Goal: Information Seeking & Learning: Learn about a topic

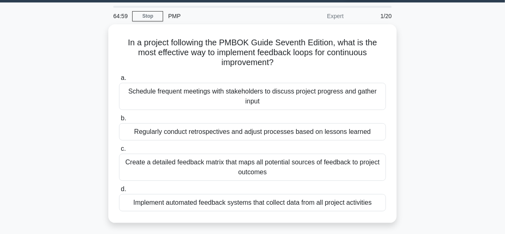
scroll to position [37, 0]
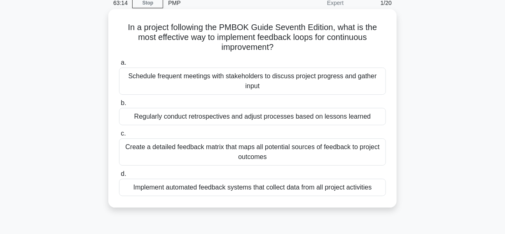
click at [135, 116] on div "Regularly conduct retrospectives and adjust processes based on lessons learned" at bounding box center [252, 116] width 267 height 17
click at [119, 106] on input "b. Regularly conduct retrospectives and adjust processes based on lessons learn…" at bounding box center [119, 102] width 0 height 5
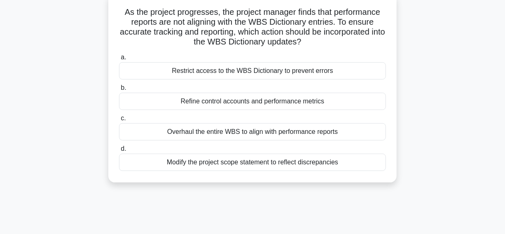
scroll to position [54, 0]
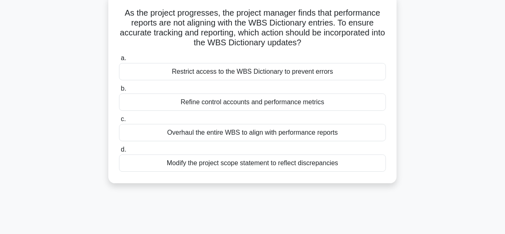
drag, startPoint x: 120, startPoint y: 9, endPoint x: 354, endPoint y: 137, distance: 266.3
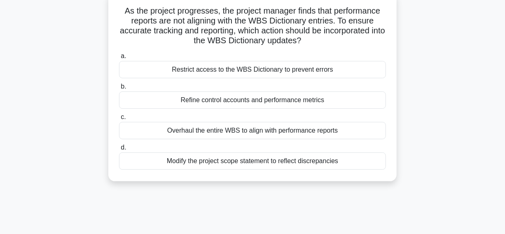
click at [400, 162] on div "As the project progresses, the project manager finds that performance reports a…" at bounding box center [252, 94] width 469 height 198
copy div "As the project progresses, the project manager finds that performance reports a…"
click at [329, 23] on h5 "As the project progresses, the project manager finds that performance reports a…" at bounding box center [252, 26] width 268 height 40
click at [154, 102] on div "Refine control accounts and performance metrics" at bounding box center [252, 99] width 267 height 17
click at [119, 89] on input "b. Refine control accounts and performance metrics" at bounding box center [119, 86] width 0 height 5
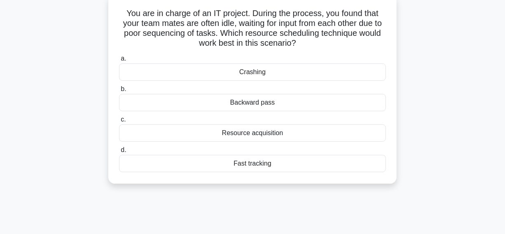
scroll to position [49, 0]
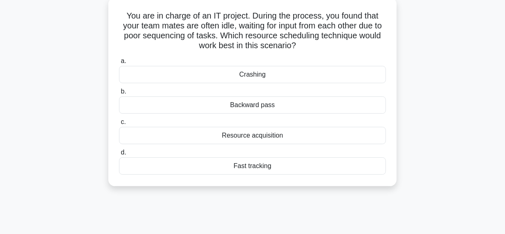
drag, startPoint x: 121, startPoint y: 16, endPoint x: 328, endPoint y: 154, distance: 248.4
click at [344, 165] on div "You are in charge of an IT project. During the process, you found that your tea…" at bounding box center [253, 92] width 282 height 182
copy div "You are in charge of an IT project. During the process, you found that your tea…"
click at [325, 47] on h5 "You are in charge of an IT project. During the process, you found that your tea…" at bounding box center [252, 31] width 268 height 40
click at [226, 109] on div "Backward pass" at bounding box center [252, 104] width 267 height 17
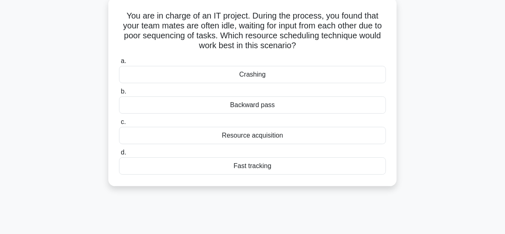
click at [119, 94] on input "b. Backward pass" at bounding box center [119, 91] width 0 height 5
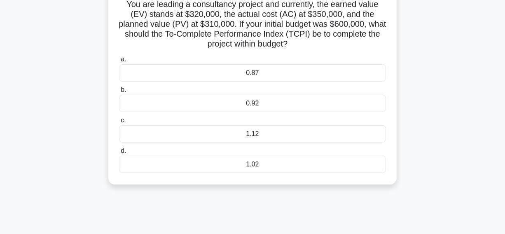
scroll to position [60, 0]
drag, startPoint x: 123, startPoint y: 5, endPoint x: 305, endPoint y: 142, distance: 227.7
click at [329, 159] on div "You are leading a consultancy project and currently, the earned value (EV) stan…" at bounding box center [253, 86] width 282 height 192
copy div "You are leading a consultancy project and currently, the earned value (EV) stan…"
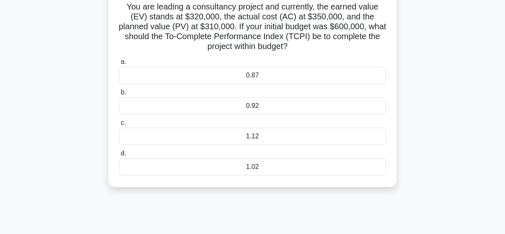
click at [431, 37] on div "You are leading a consultancy project and currently, the earned value (EV) stan…" at bounding box center [252, 92] width 469 height 208
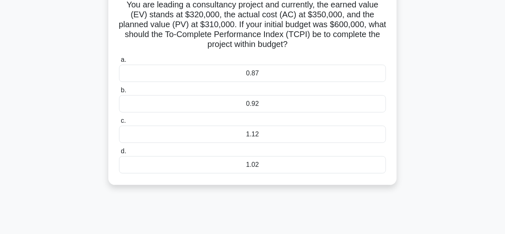
click at [232, 133] on div "1.12" at bounding box center [252, 134] width 267 height 17
click at [119, 123] on input "c. 1.12" at bounding box center [119, 120] width 0 height 5
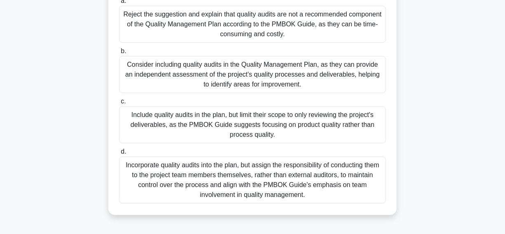
scroll to position [93, 0]
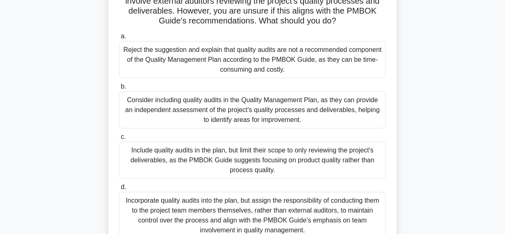
click at [342, 107] on div "Consider including quality audits in the Quality Management Plan, as they can p…" at bounding box center [252, 109] width 267 height 37
click at [119, 89] on input "b. Consider including quality audits in the Quality Management Plan, as they ca…" at bounding box center [119, 86] width 0 height 5
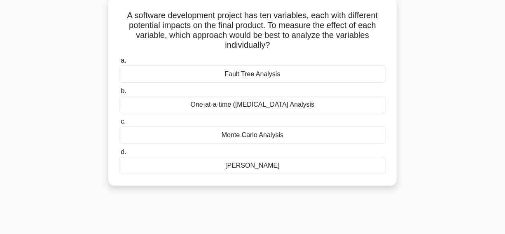
scroll to position [54, 0]
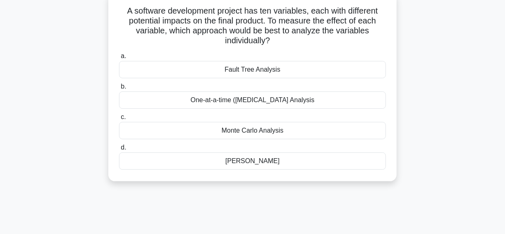
drag, startPoint x: 119, startPoint y: 7, endPoint x: 315, endPoint y: 172, distance: 256.4
click at [315, 172] on div "A software development project has ten variables, each with different potential…" at bounding box center [253, 87] width 282 height 182
copy div "A software development project has ten variables, each with different potential…"
click at [329, 44] on h5 "A software development project has ten variables, each with different potential…" at bounding box center [252, 26] width 268 height 40
click at [172, 103] on div "One-at-a-time (OAT) Sensitivity Analysis" at bounding box center [252, 99] width 267 height 17
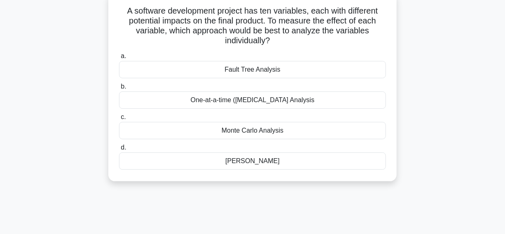
click at [119, 89] on input "b. One-at-a-time (OAT) Sensitivity Analysis" at bounding box center [119, 86] width 0 height 5
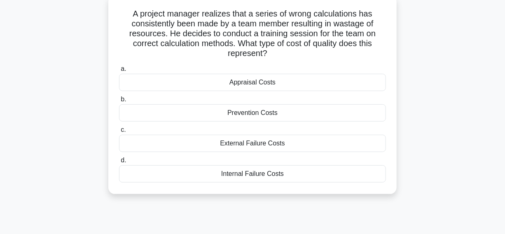
scroll to position [52, 0]
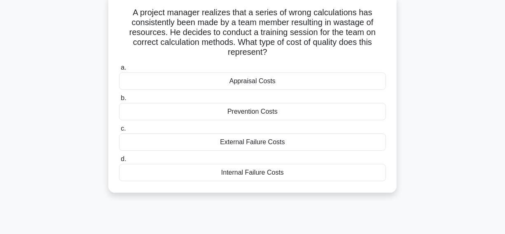
click at [291, 111] on div "Prevention Costs" at bounding box center [252, 111] width 267 height 17
click at [119, 101] on input "b. Prevention Costs" at bounding box center [119, 97] width 0 height 5
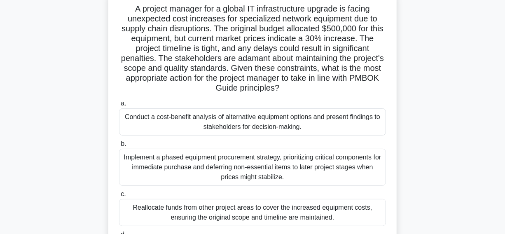
scroll to position [54, 0]
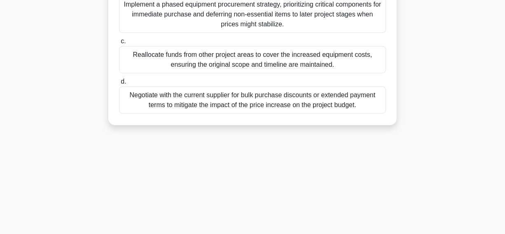
drag, startPoint x: 129, startPoint y: 11, endPoint x: 445, endPoint y: 202, distance: 369.0
click at [469, 233] on html "Go Premium Ayhem" at bounding box center [252, 12] width 505 height 445
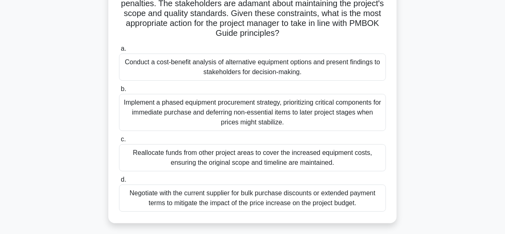
scroll to position [23, 0]
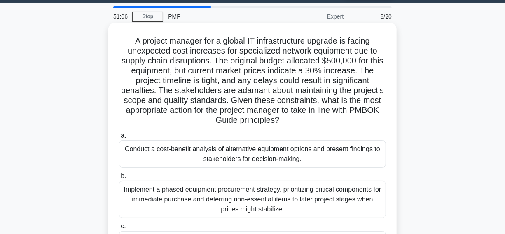
copy div "A project manager for a global IT infrastructure upgrade is facing unexpected c…"
click at [330, 63] on h5 "A project manager for a global IT infrastructure upgrade is facing unexpected c…" at bounding box center [252, 81] width 268 height 90
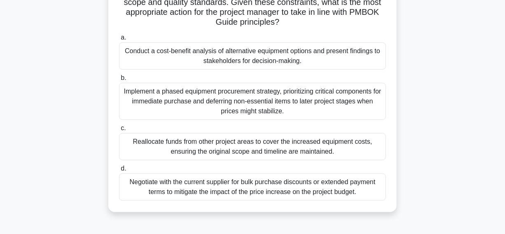
scroll to position [136, 0]
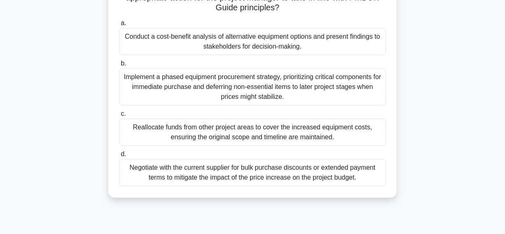
click at [156, 45] on div "Conduct a cost-benefit analysis of alternative equipment options and present fi…" at bounding box center [252, 41] width 267 height 27
click at [119, 26] on input "a. Conduct a cost-benefit analysis of alternative equipment options and present…" at bounding box center [119, 23] width 0 height 5
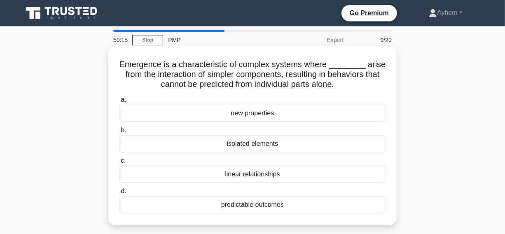
scroll to position [37, 0]
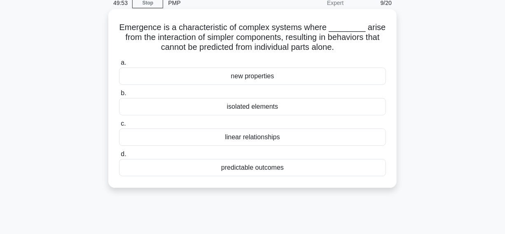
drag, startPoint x: 121, startPoint y: 26, endPoint x: 385, endPoint y: 168, distance: 299.6
click at [434, 190] on div "Emergence is a characteristic of complex systems where ________ arise from the …" at bounding box center [252, 105] width 469 height 189
copy div "Emergence is a characteristic of complex systems where ________ arise from the …"
click at [191, 137] on div "linear relationships" at bounding box center [252, 136] width 267 height 17
click at [119, 126] on input "c. linear relationships" at bounding box center [119, 123] width 0 height 5
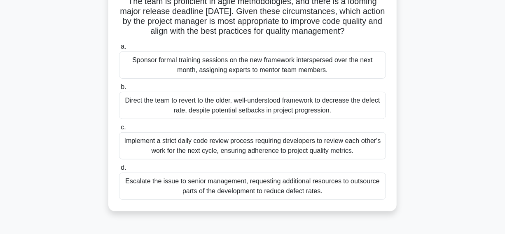
scroll to position [112, 0]
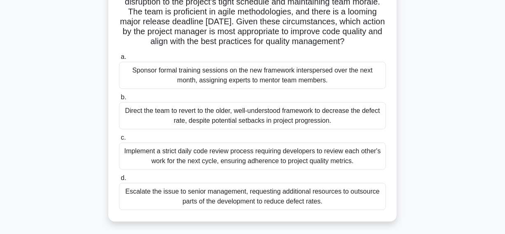
click at [140, 89] on div "Sponsor formal training sessions on the new framework interspersed over the nex…" at bounding box center [252, 75] width 267 height 27
click at [119, 60] on input "a. Sponsor formal training sessions on the new framework interspersed over the …" at bounding box center [119, 56] width 0 height 5
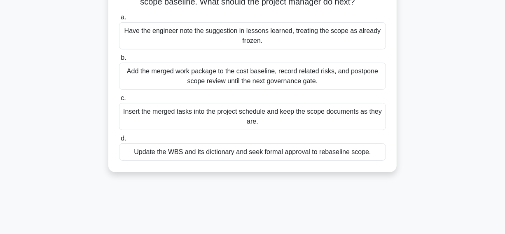
click at [130, 153] on div "Update the WBS and its dictionary and seek formal approval to rebaseline scope." at bounding box center [252, 151] width 267 height 17
click at [119, 141] on input "d. Update the WBS and its dictionary and seek formal approval to rebaseline sco…" at bounding box center [119, 138] width 0 height 5
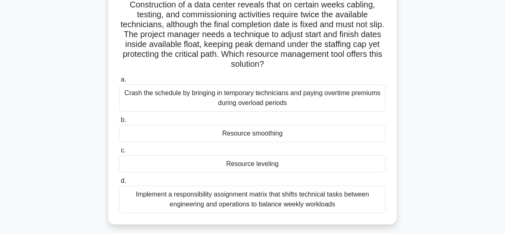
scroll to position [74, 0]
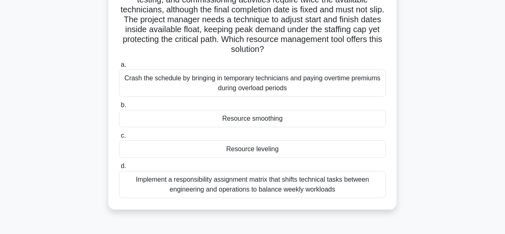
click at [178, 120] on div "Resource smoothing" at bounding box center [252, 118] width 267 height 17
click at [119, 108] on input "b. Resource smoothing" at bounding box center [119, 104] width 0 height 5
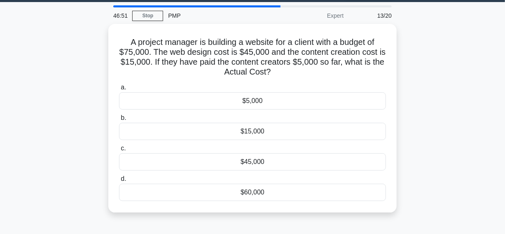
scroll to position [37, 0]
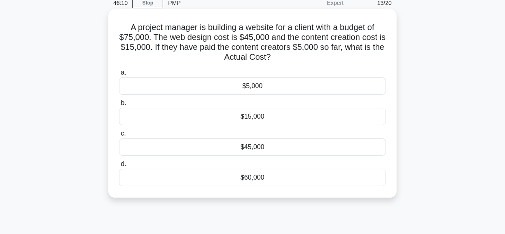
drag, startPoint x: 120, startPoint y: 26, endPoint x: 310, endPoint y: 190, distance: 251.6
click at [310, 190] on div "A project manager is building a website for a client with a budget of $75,000. …" at bounding box center [253, 103] width 282 height 182
copy div "A project manager is building a website for a client with a budget of $75,000. …"
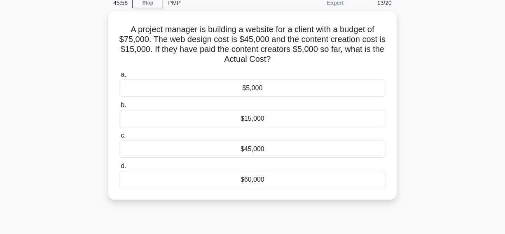
click at [425, 41] on div "A project manager is building a website for a client with a budget of $75,000. …" at bounding box center [252, 110] width 469 height 198
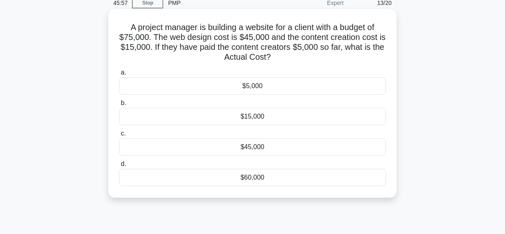
click at [344, 39] on h5 "A project manager is building a website for a client with a budget of $75,000. …" at bounding box center [252, 42] width 268 height 40
click at [216, 87] on div "$5,000" at bounding box center [252, 85] width 267 height 17
click at [119, 75] on input "a. $5,000" at bounding box center [119, 72] width 0 height 5
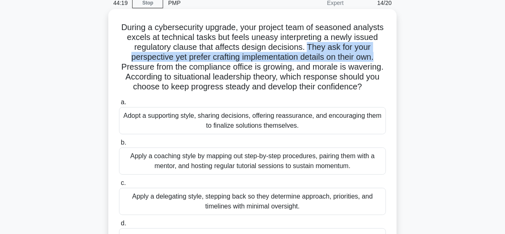
drag, startPoint x: 308, startPoint y: 45, endPoint x: 385, endPoint y: 57, distance: 78.3
click at [385, 57] on h5 "During a cybersecurity upgrade, your project team of seasoned analysts excels a…" at bounding box center [252, 57] width 268 height 70
copy h5 "They ask for your perspective yet prefer crafting implementation details on the…"
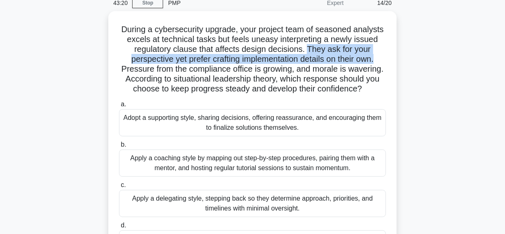
scroll to position [74, 0]
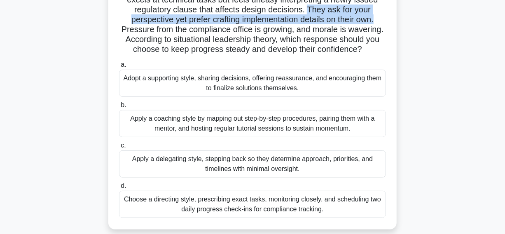
drag, startPoint x: 98, startPoint y: 115, endPoint x: 305, endPoint y: 124, distance: 206.4
click at [375, 137] on div "During a cybersecurity upgrade, your project team of seasoned analysts excels a…" at bounding box center [252, 108] width 469 height 268
copy label "b. Apply a coaching style by mapping out step-by-step procedures, pairing them …"
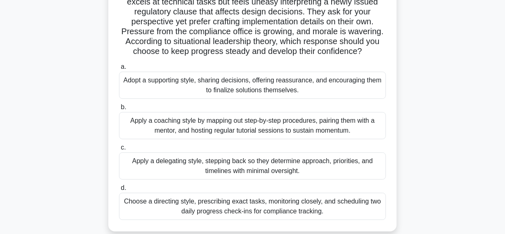
click at [49, 84] on div "During a cybersecurity upgrade, your project team of seasoned analysts excels a…" at bounding box center [252, 108] width 469 height 268
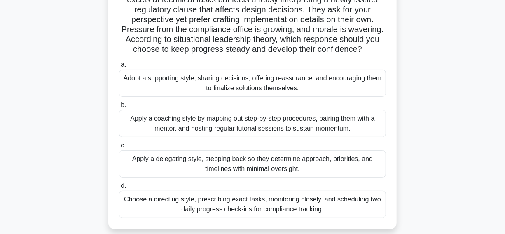
drag, startPoint x: 113, startPoint y: 86, endPoint x: 321, endPoint y: 93, distance: 208.0
click at [321, 93] on div "During a cybersecurity upgrade, your project team of seasoned analysts excels a…" at bounding box center [252, 108] width 469 height 268
copy div "Adopt a supporting style, sharing decisions, offering reassurance, and encourag…"
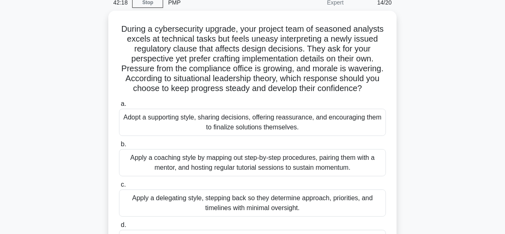
scroll to position [37, 0]
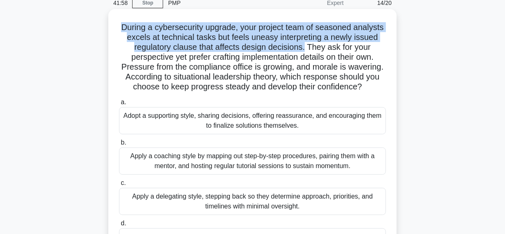
drag, startPoint x: 111, startPoint y: 22, endPoint x: 307, endPoint y: 52, distance: 197.8
click at [307, 52] on div "During a cybersecurity upgrade, your project team of seasoned analysts excels a…" at bounding box center [252, 138] width 288 height 258
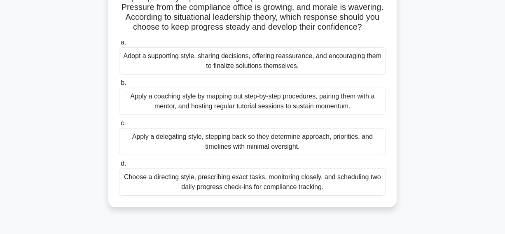
scroll to position [112, 0]
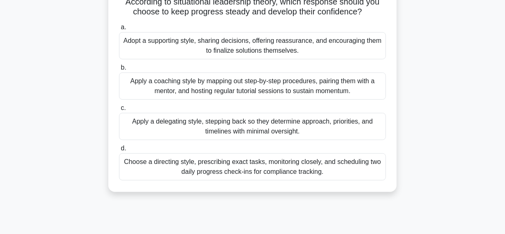
drag, startPoint x: 70, startPoint y: 82, endPoint x: 373, endPoint y: 92, distance: 303.1
click at [373, 92] on div "During a cybersecurity upgrade, your project team of seasoned analysts excels a…" at bounding box center [252, 70] width 469 height 268
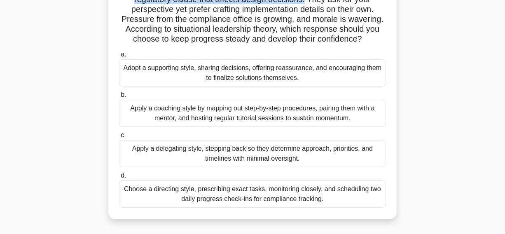
scroll to position [74, 0]
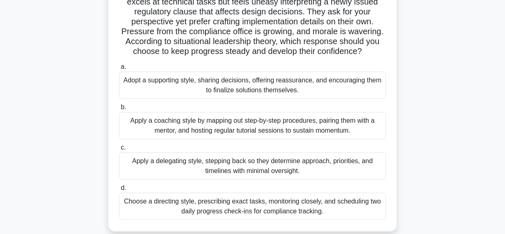
click at [454, 98] on div "During a cybersecurity upgrade, your project team of seasoned analysts excels a…" at bounding box center [252, 108] width 469 height 268
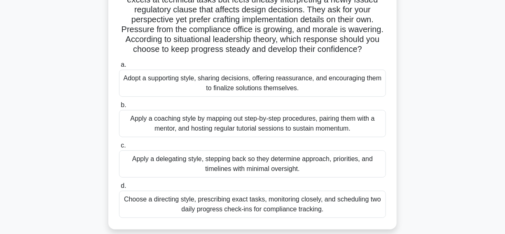
drag, startPoint x: 93, startPoint y: 77, endPoint x: 317, endPoint y: 93, distance: 223.6
click at [317, 93] on div "During a cybersecurity upgrade, your project team of seasoned analysts excels a…" at bounding box center [252, 108] width 469 height 268
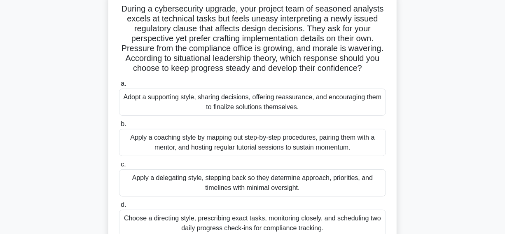
scroll to position [37, 0]
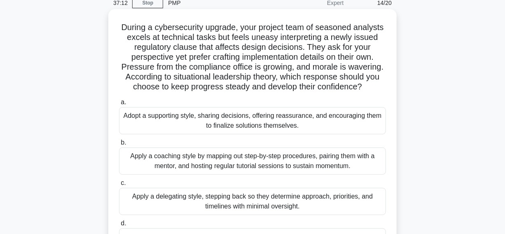
click at [223, 49] on h5 "During a cybersecurity upgrade, your project team of seasoned analysts excels a…" at bounding box center [252, 57] width 268 height 70
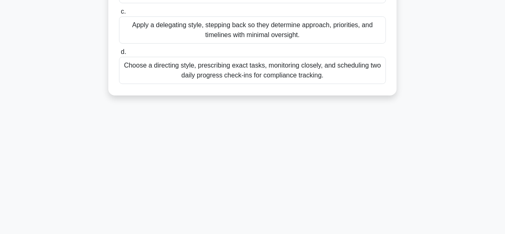
drag, startPoint x: 117, startPoint y: 26, endPoint x: 322, endPoint y: 181, distance: 257.1
click at [435, 233] on html "Go Premium Ayhem" at bounding box center [252, 12] width 505 height 445
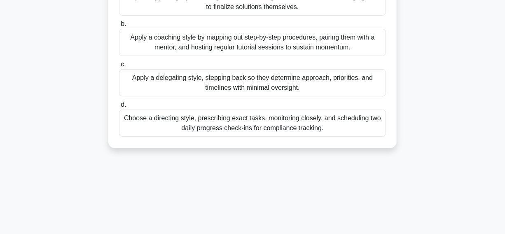
scroll to position [61, 0]
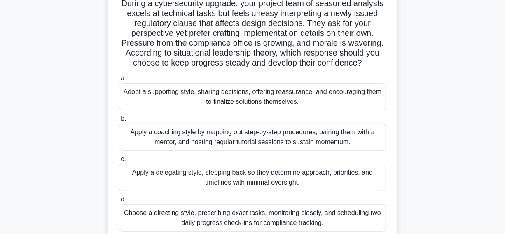
click at [314, 41] on h5 "During a cybersecurity upgrade, your project team of seasoned analysts excels a…" at bounding box center [252, 33] width 268 height 70
click at [176, 100] on div "Adopt a supporting style, sharing decisions, offering reassurance, and encourag…" at bounding box center [252, 96] width 267 height 27
click at [119, 81] on input "a. Adopt a supporting style, sharing decisions, offering reassurance, and encou…" at bounding box center [119, 78] width 0 height 5
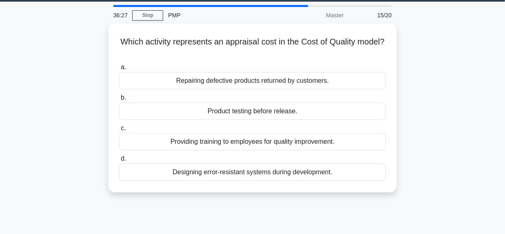
scroll to position [0, 0]
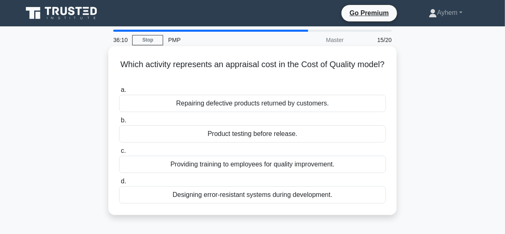
click at [187, 135] on div "Product testing before release." at bounding box center [252, 133] width 267 height 17
click at [119, 123] on input "b. Product testing before release." at bounding box center [119, 120] width 0 height 5
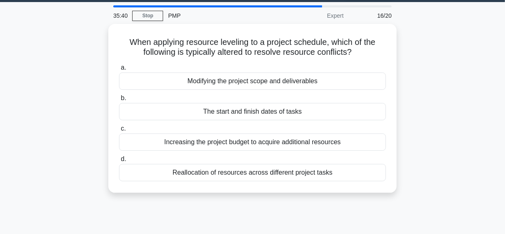
scroll to position [37, 0]
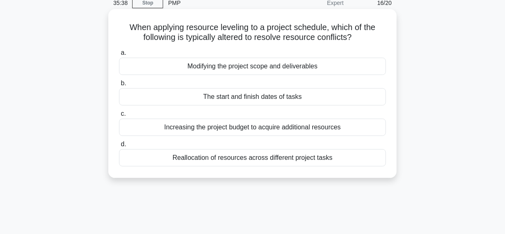
click at [184, 96] on div "The start and finish dates of tasks" at bounding box center [252, 96] width 267 height 17
click at [119, 86] on input "b. The start and finish dates of tasks" at bounding box center [119, 83] width 0 height 5
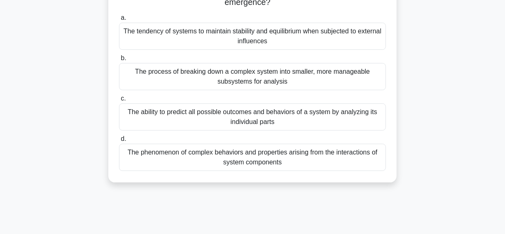
scroll to position [74, 0]
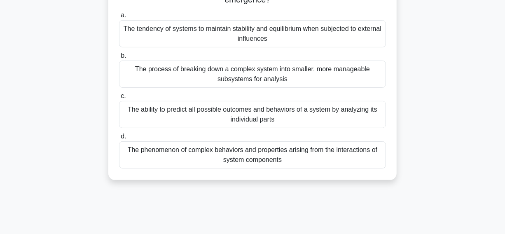
click at [144, 155] on div "The phenomenon of complex behaviors and properties arising from the interaction…" at bounding box center [252, 154] width 267 height 27
click at [119, 139] on input "d. The phenomenon of complex behaviors and properties arising from the interact…" at bounding box center [119, 136] width 0 height 5
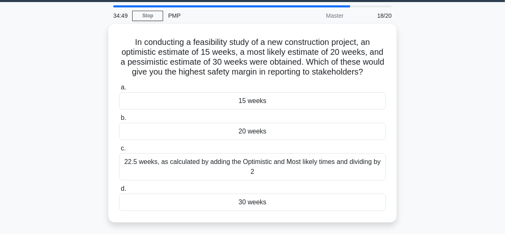
scroll to position [37, 0]
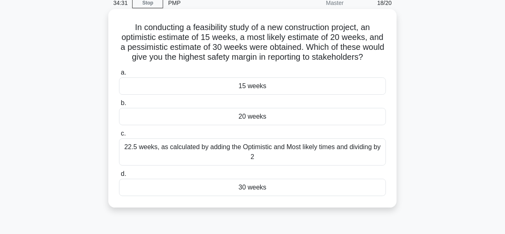
click at [217, 196] on div "30 weeks" at bounding box center [252, 187] width 267 height 17
click at [119, 177] on input "d. 30 weeks" at bounding box center [119, 173] width 0 height 5
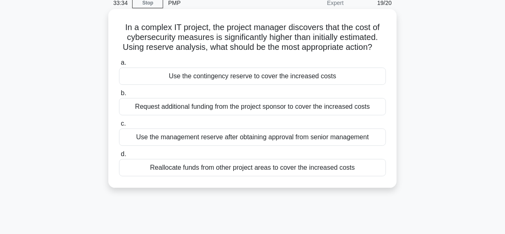
drag, startPoint x: 119, startPoint y: 28, endPoint x: 266, endPoint y: 91, distance: 159.6
click at [414, 199] on div "In a complex IT project, the project manager discovers that the cost of cyberse…" at bounding box center [252, 105] width 469 height 189
click at [237, 30] on h5 "In a complex IT project, the project manager discovers that the cost of cyberse…" at bounding box center [252, 37] width 268 height 30
drag, startPoint x: 344, startPoint y: 28, endPoint x: 210, endPoint y: 40, distance: 134.7
click at [210, 40] on h5 "In a complex IT project, the project manager discovers that the cost of cyberse…" at bounding box center [252, 37] width 268 height 30
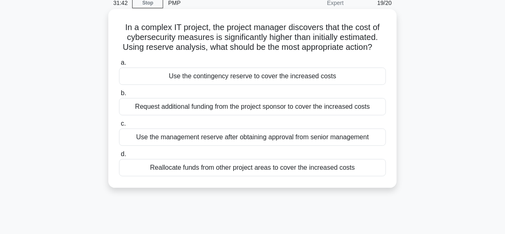
click at [165, 79] on div "Use the contingency reserve to cover the increased costs" at bounding box center [252, 75] width 267 height 17
click at [119, 65] on input "a. Use the contingency reserve to cover the increased costs" at bounding box center [119, 62] width 0 height 5
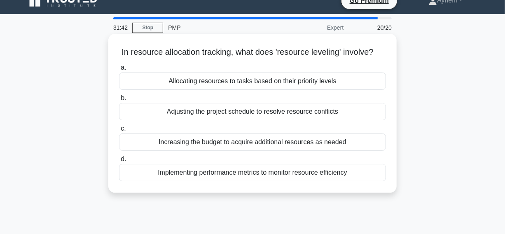
scroll to position [0, 0]
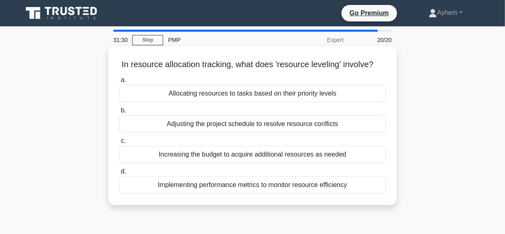
click at [143, 133] on div "Adjusting the project schedule to resolve resource conflicts" at bounding box center [252, 123] width 267 height 17
click at [119, 113] on input "b. Adjusting the project schedule to resolve resource conflicts" at bounding box center [119, 110] width 0 height 5
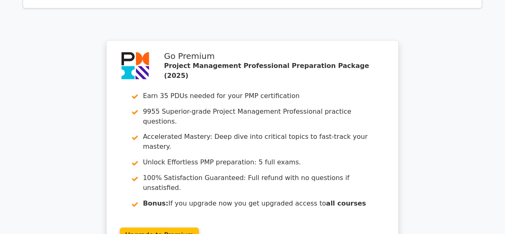
scroll to position [1952, 0]
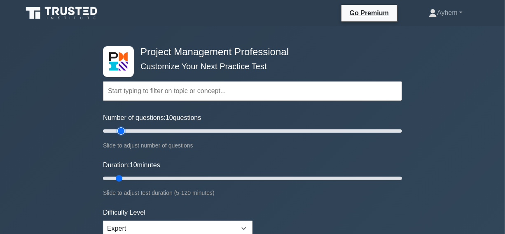
type input "15"
click at [120, 130] on input "Number of questions: 10 questions" at bounding box center [252, 131] width 299 height 10
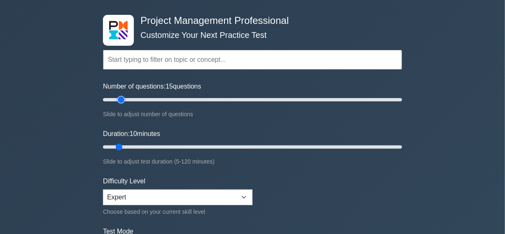
scroll to position [74, 0]
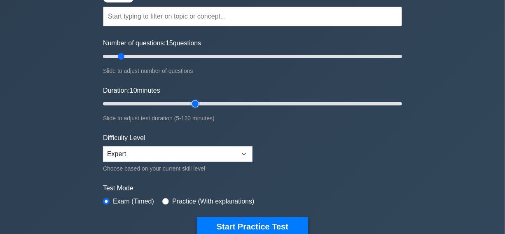
type input "40"
click at [191, 100] on input "Duration: 10 minutes" at bounding box center [252, 104] width 299 height 10
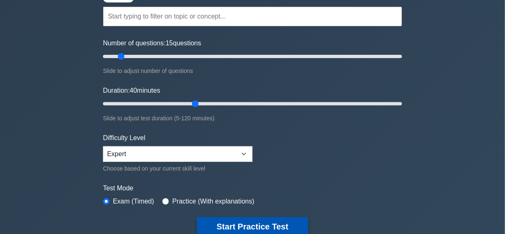
click at [252, 222] on button "Start Practice Test" at bounding box center [252, 226] width 111 height 19
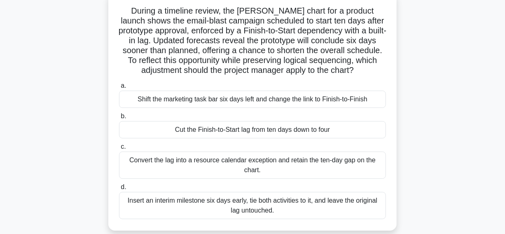
scroll to position [37, 0]
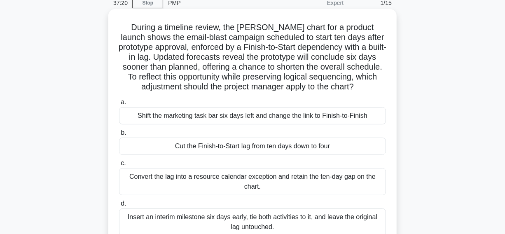
click at [142, 147] on div "Cut the Finish-to-Start lag from ten days down to four" at bounding box center [252, 145] width 267 height 17
click at [119, 135] on input "b. Cut the Finish-to-Start lag from ten days down to four" at bounding box center [119, 132] width 0 height 5
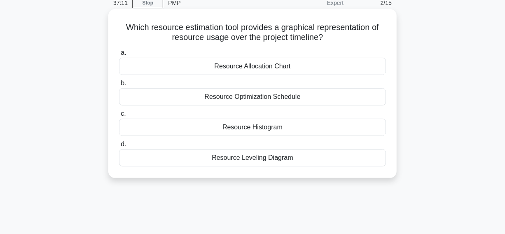
click at [196, 129] on div "Resource Histogram" at bounding box center [252, 127] width 267 height 17
click at [119, 116] on input "c. Resource Histogram" at bounding box center [119, 113] width 0 height 5
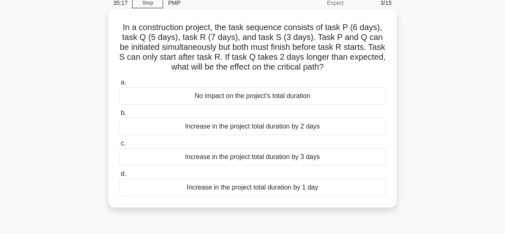
click at [172, 129] on div "Increase in the project total duration by 2 days" at bounding box center [252, 126] width 267 height 17
click at [119, 116] on input "b. Increase in the project total duration by 2 days" at bounding box center [119, 112] width 0 height 5
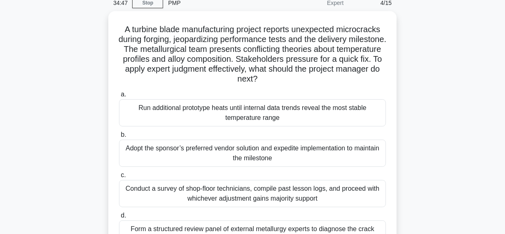
scroll to position [74, 0]
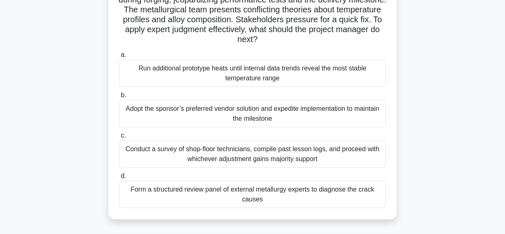
click at [173, 196] on div "Form a structured review panel of external metallurgy experts to diagnose the c…" at bounding box center [252, 194] width 267 height 27
click at [119, 179] on input "d. Form a structured review panel of external metallurgy experts to diagnose th…" at bounding box center [119, 175] width 0 height 5
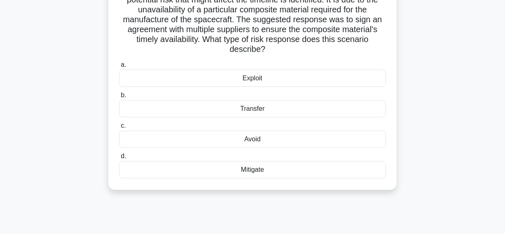
click at [216, 172] on div "Mitigate" at bounding box center [252, 169] width 267 height 17
click at [119, 159] on input "d. Mitigate" at bounding box center [119, 156] width 0 height 5
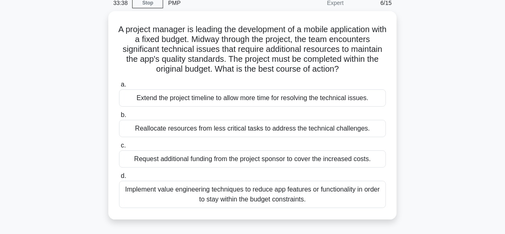
scroll to position [37, 0]
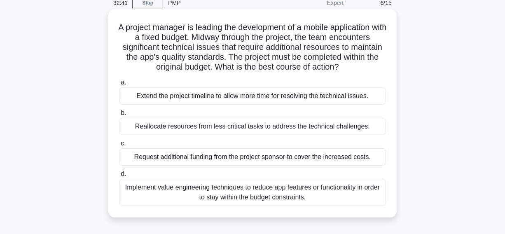
click at [296, 124] on div "Reallocate resources from less critical tasks to address the technical challeng…" at bounding box center [252, 126] width 267 height 17
click at [119, 116] on input "b. Reallocate resources from less critical tasks to address the technical chall…" at bounding box center [119, 112] width 0 height 5
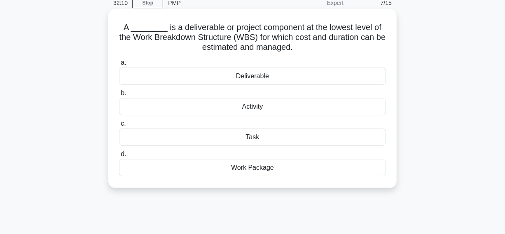
drag, startPoint x: 120, startPoint y: 27, endPoint x: 270, endPoint y: 172, distance: 209.3
click at [270, 172] on div "A ________ is a deliverable or project component at the lowest level of the Wor…" at bounding box center [253, 98] width 282 height 172
copy div "A ________ is a deliverable or project component at the lowest level of the Wor…"
click at [363, 44] on h5 "A ________ is a deliverable or project component at the lowest level of the Wor…" at bounding box center [252, 37] width 268 height 30
click at [216, 169] on div "Work Package" at bounding box center [252, 167] width 267 height 17
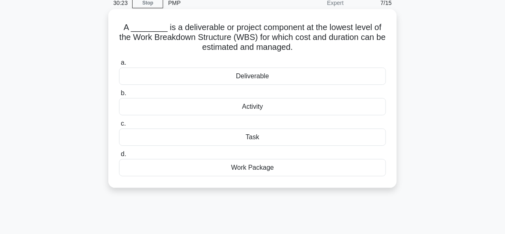
click at [119, 157] on input "d. Work Package" at bounding box center [119, 153] width 0 height 5
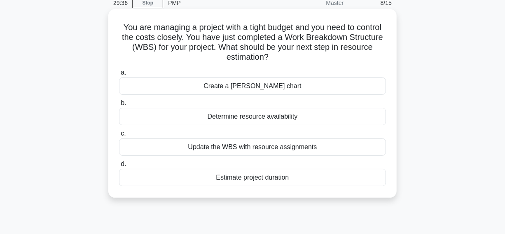
click at [196, 179] on div "Estimate project duration" at bounding box center [252, 177] width 267 height 17
click at [119, 167] on input "d. Estimate project duration" at bounding box center [119, 163] width 0 height 5
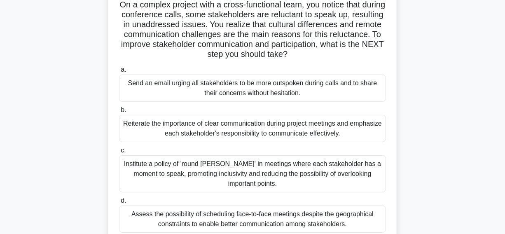
scroll to position [74, 0]
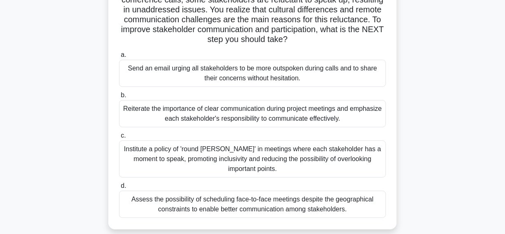
drag, startPoint x: 86, startPoint y: 106, endPoint x: 364, endPoint y: 123, distance: 278.4
click at [364, 123] on div "On a complex project with a cross-functional team, you notice that during confe…" at bounding box center [252, 108] width 469 height 268
copy div "Reiterate the importance of clear communication during project meetings and emp…"
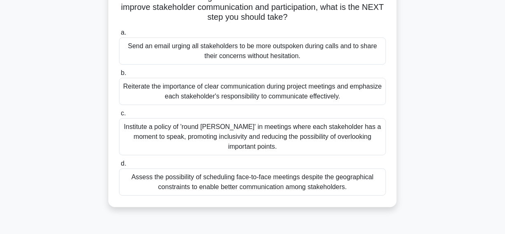
scroll to position [112, 0]
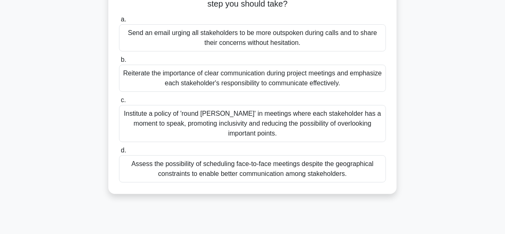
drag, startPoint x: 72, startPoint y: 111, endPoint x: 406, endPoint y: 128, distance: 334.7
click at [406, 128] on div "On a complex project with a cross-functional team, you notice that during confe…" at bounding box center [252, 70] width 469 height 268
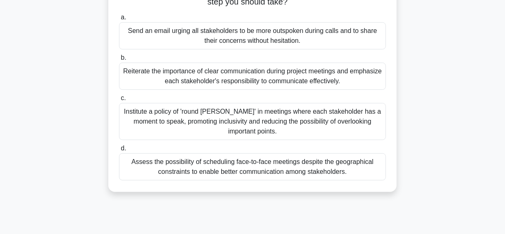
copy div "Institute a policy of 'round [PERSON_NAME]' in meetings where each stakeholder …"
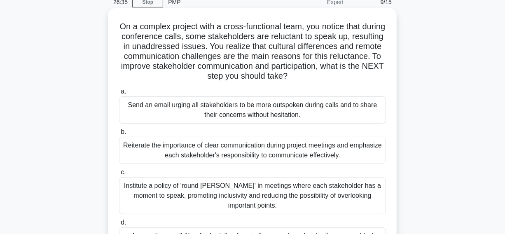
scroll to position [37, 0]
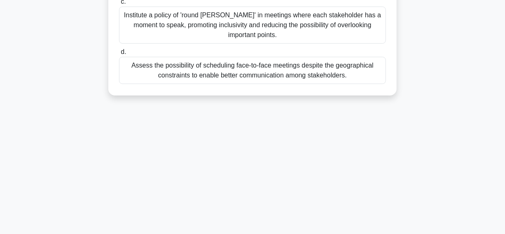
drag, startPoint x: 127, startPoint y: 28, endPoint x: 320, endPoint y: 217, distance: 270.4
click at [383, 233] on html "Go Premium Ayhem" at bounding box center [252, 12] width 505 height 445
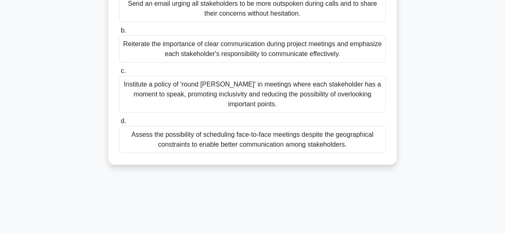
scroll to position [98, 0]
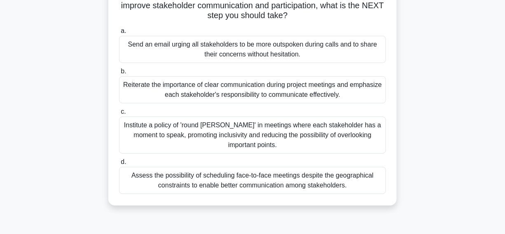
copy div "On a complex project with a cross-functional team, you notice that during confe…"
click at [123, 127] on div "Institute a policy of 'round [PERSON_NAME]' in meetings where each stakeholder …" at bounding box center [252, 134] width 267 height 37
click at [119, 114] on input "c. Institute a policy of 'round robin' in meetings where each stakeholder has a…" at bounding box center [119, 111] width 0 height 5
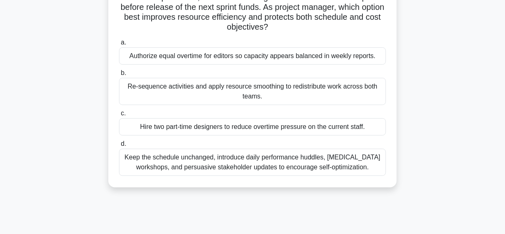
scroll to position [112, 0]
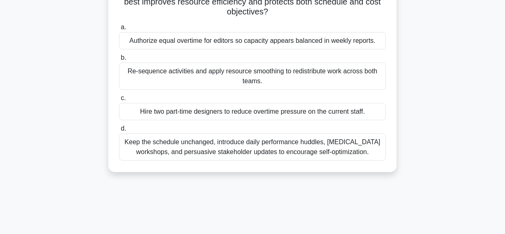
click at [169, 81] on div "Re-sequence activities and apply resource smoothing to redistribute work across…" at bounding box center [252, 76] width 267 height 27
click at [119, 61] on input "b. Re-sequence activities and apply resource smoothing to redistribute work acr…" at bounding box center [119, 57] width 0 height 5
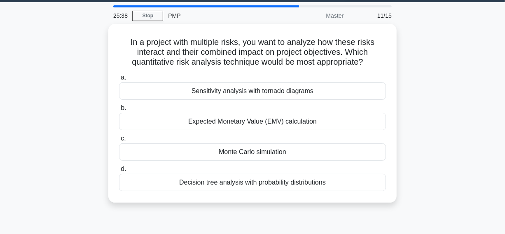
scroll to position [37, 0]
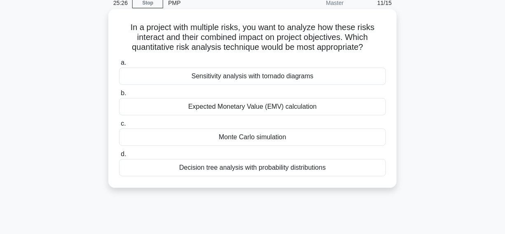
click at [182, 140] on div "Monte Carlo simulation" at bounding box center [252, 136] width 267 height 17
click at [119, 126] on input "c. Monte Carlo simulation" at bounding box center [119, 123] width 0 height 5
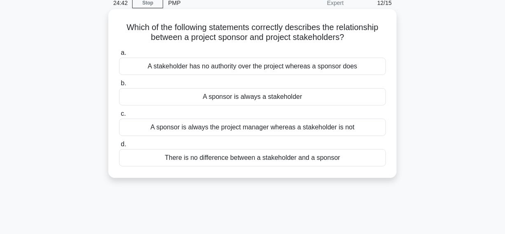
click at [173, 101] on div "A sponsor is always a stakeholder" at bounding box center [252, 96] width 267 height 17
click at [119, 86] on input "b. A sponsor is always a stakeholder" at bounding box center [119, 83] width 0 height 5
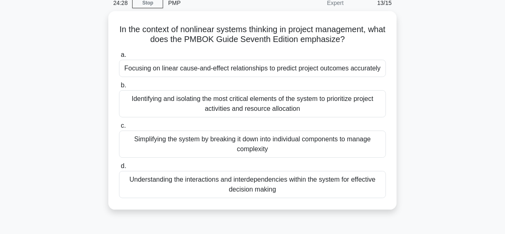
scroll to position [74, 0]
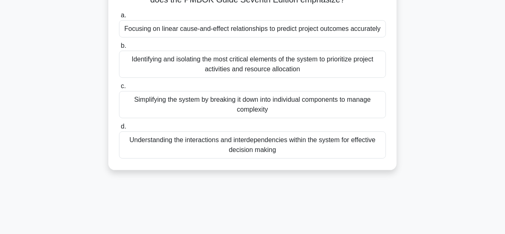
click at [159, 146] on div "Understanding the interactions and interdependencies within the system for effe…" at bounding box center [252, 144] width 267 height 27
click at [119, 129] on input "d. Understanding the interactions and interdependencies within the system for e…" at bounding box center [119, 126] width 0 height 5
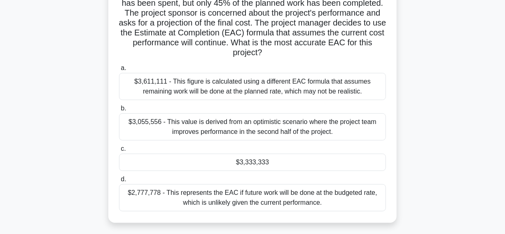
scroll to position [112, 0]
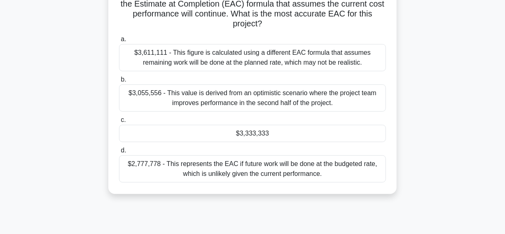
click at [212, 131] on div "$3,333,333" at bounding box center [252, 133] width 267 height 17
click at [119, 123] on input "c. $3,333,333" at bounding box center [119, 119] width 0 height 5
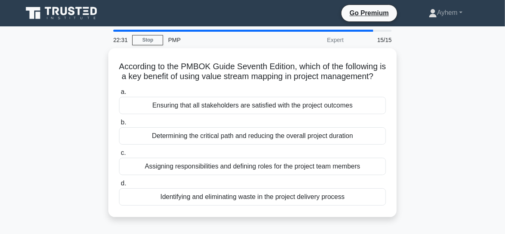
scroll to position [37, 0]
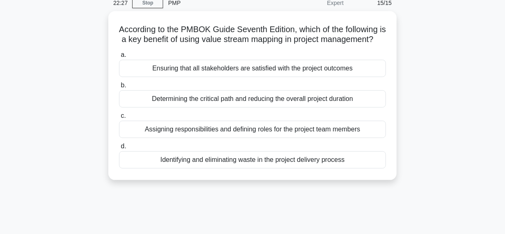
drag, startPoint x: 139, startPoint y: 168, endPoint x: 94, endPoint y: 168, distance: 44.5
click at [137, 168] on div "Identifying and eliminating waste in the project delivery process" at bounding box center [252, 159] width 267 height 17
click at [119, 149] on input "d. Identifying and eliminating waste in the project delivery process" at bounding box center [119, 146] width 0 height 5
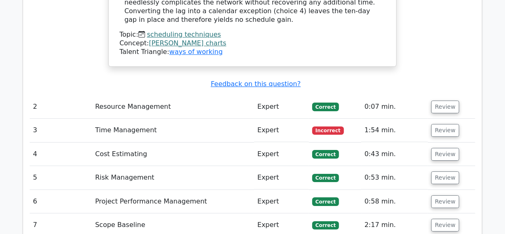
scroll to position [1197, 0]
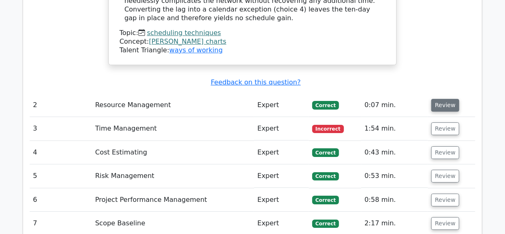
click at [438, 99] on button "Review" at bounding box center [445, 105] width 28 height 13
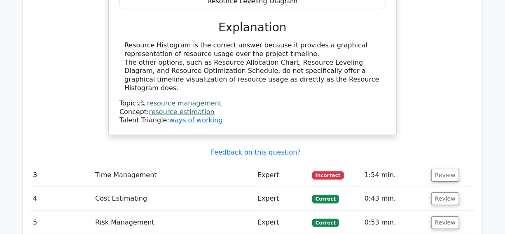
scroll to position [1497, 0]
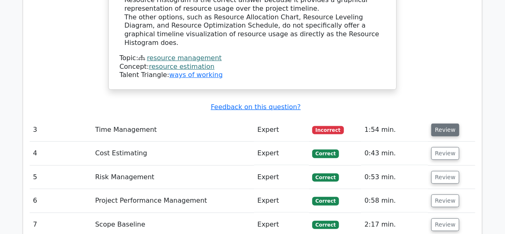
click at [440, 123] on button "Review" at bounding box center [445, 129] width 28 height 13
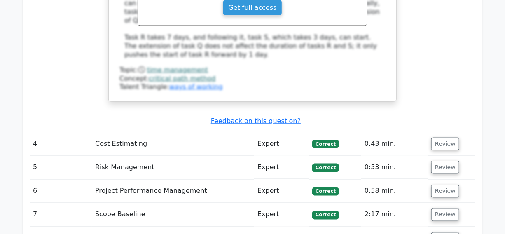
scroll to position [1908, 0]
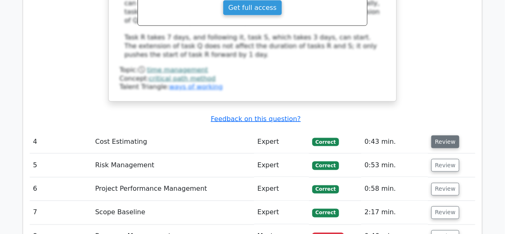
click at [438, 135] on button "Review" at bounding box center [445, 141] width 28 height 13
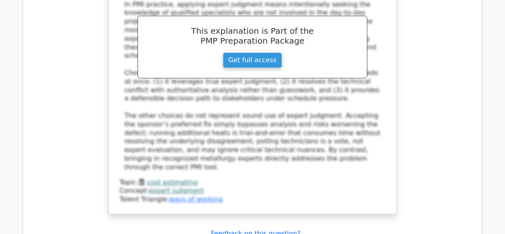
scroll to position [2432, 0]
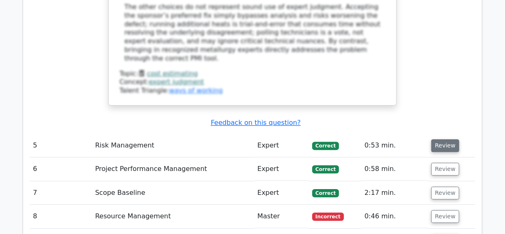
click at [441, 139] on button "Review" at bounding box center [445, 145] width 28 height 13
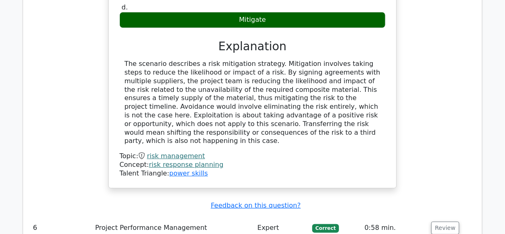
scroll to position [2806, 0]
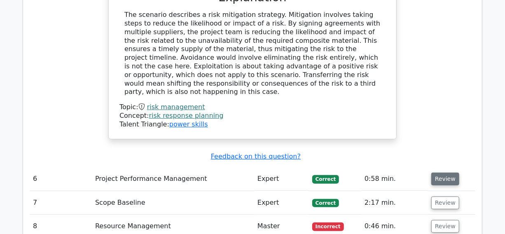
click at [440, 172] on button "Review" at bounding box center [445, 178] width 28 height 13
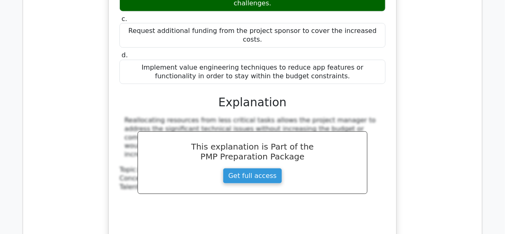
scroll to position [3218, 0]
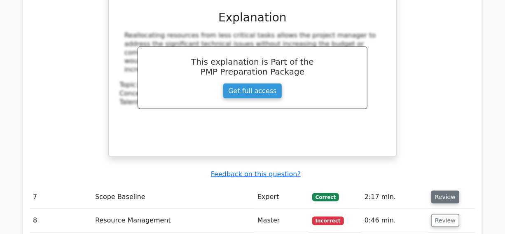
click at [439, 191] on button "Review" at bounding box center [445, 197] width 28 height 13
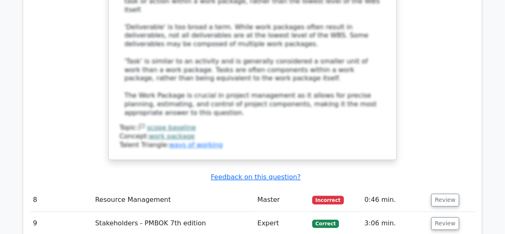
scroll to position [3704, 0]
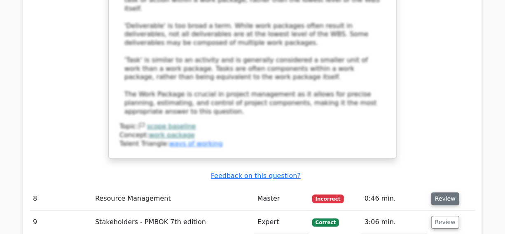
click at [441, 192] on button "Review" at bounding box center [445, 198] width 28 height 13
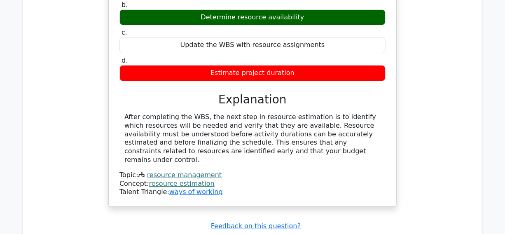
scroll to position [4003, 0]
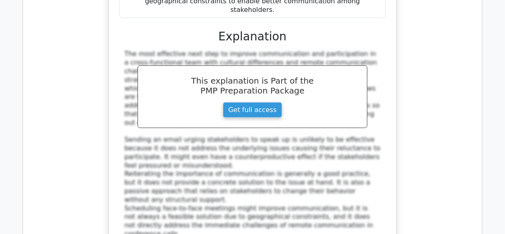
scroll to position [4490, 0]
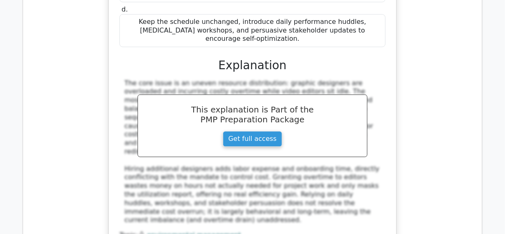
scroll to position [5013, 0]
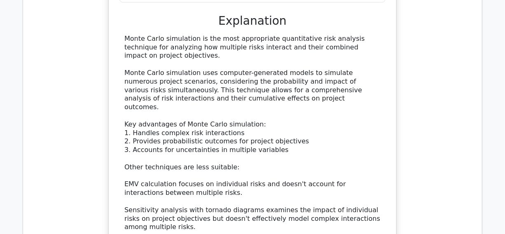
scroll to position [5500, 0]
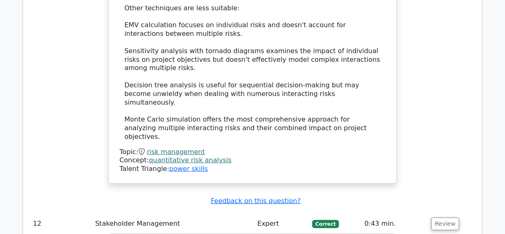
scroll to position [5799, 0]
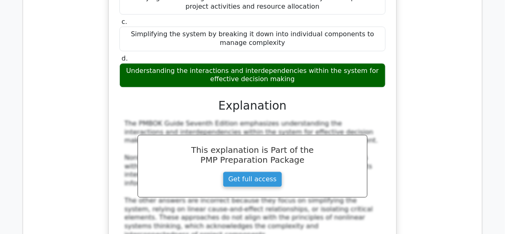
scroll to position [6286, 0]
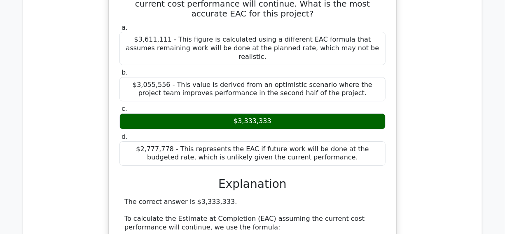
scroll to position [6810, 0]
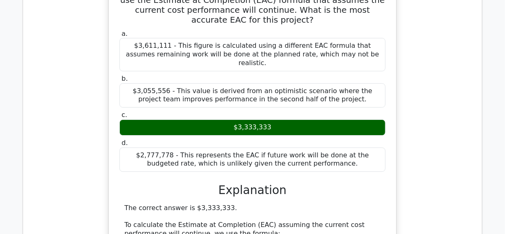
scroll to position [6622, 0]
